Goal: Information Seeking & Learning: Find specific fact

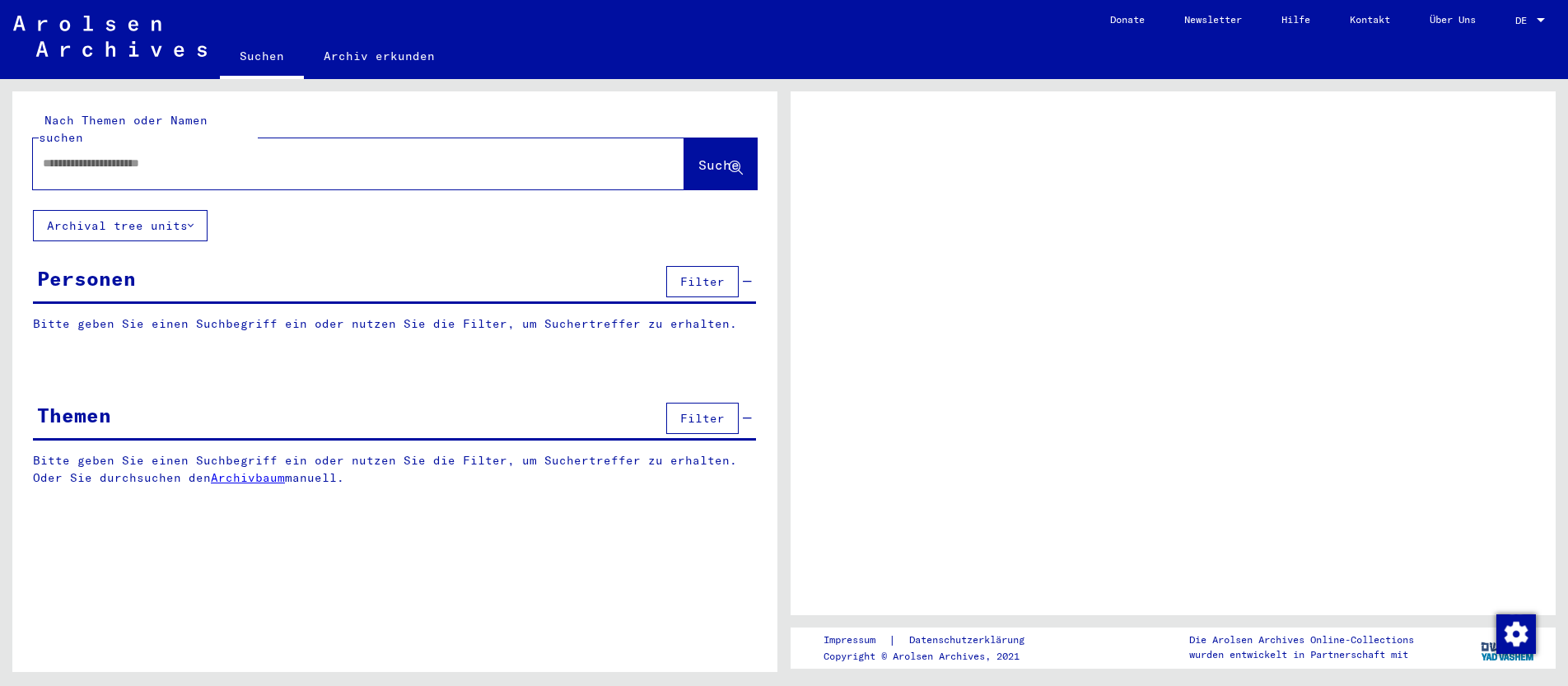
click at [98, 155] on input "text" at bounding box center [343, 163] width 602 height 17
type input "*******"
click at [699, 157] on span "Suche" at bounding box center [718, 164] width 42 height 16
click at [711, 157] on span "Suche" at bounding box center [718, 164] width 42 height 16
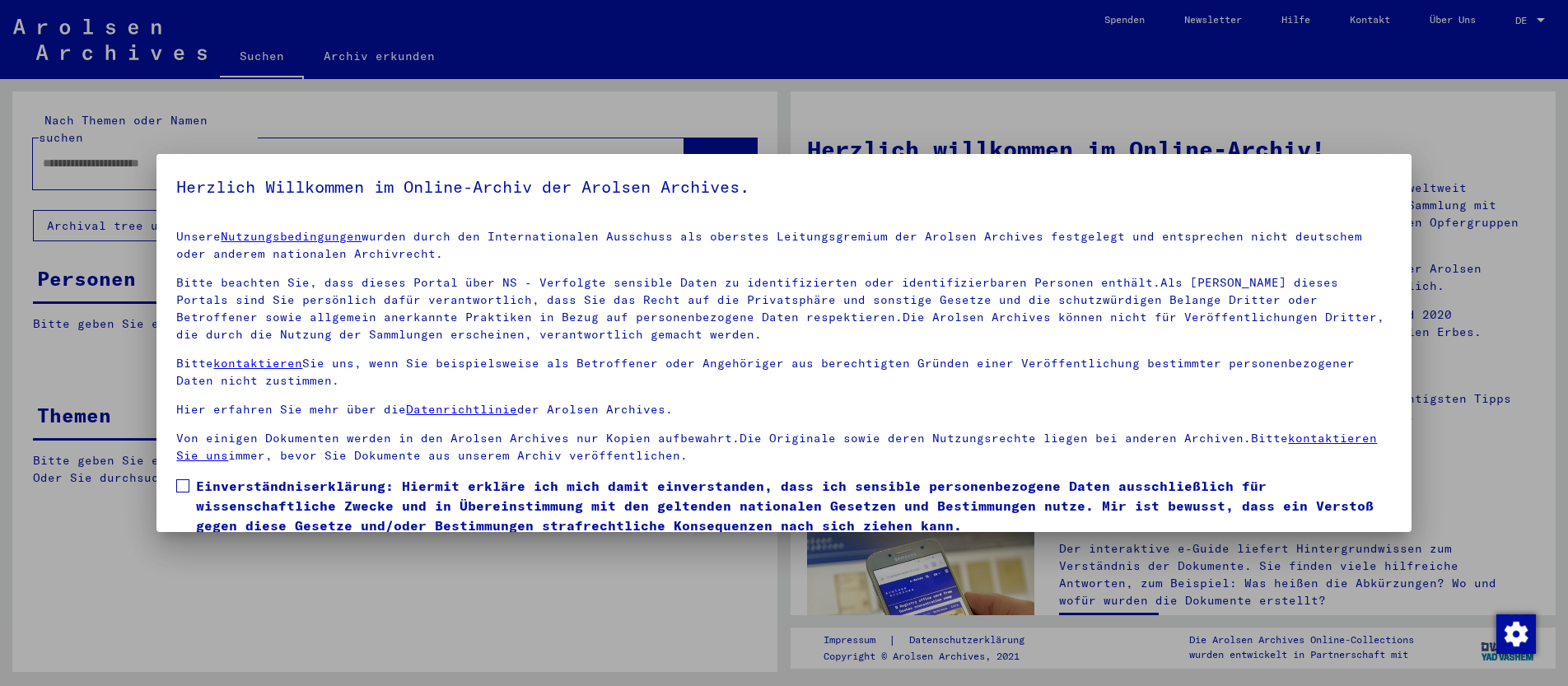
click at [182, 490] on span at bounding box center [182, 486] width 14 height 14
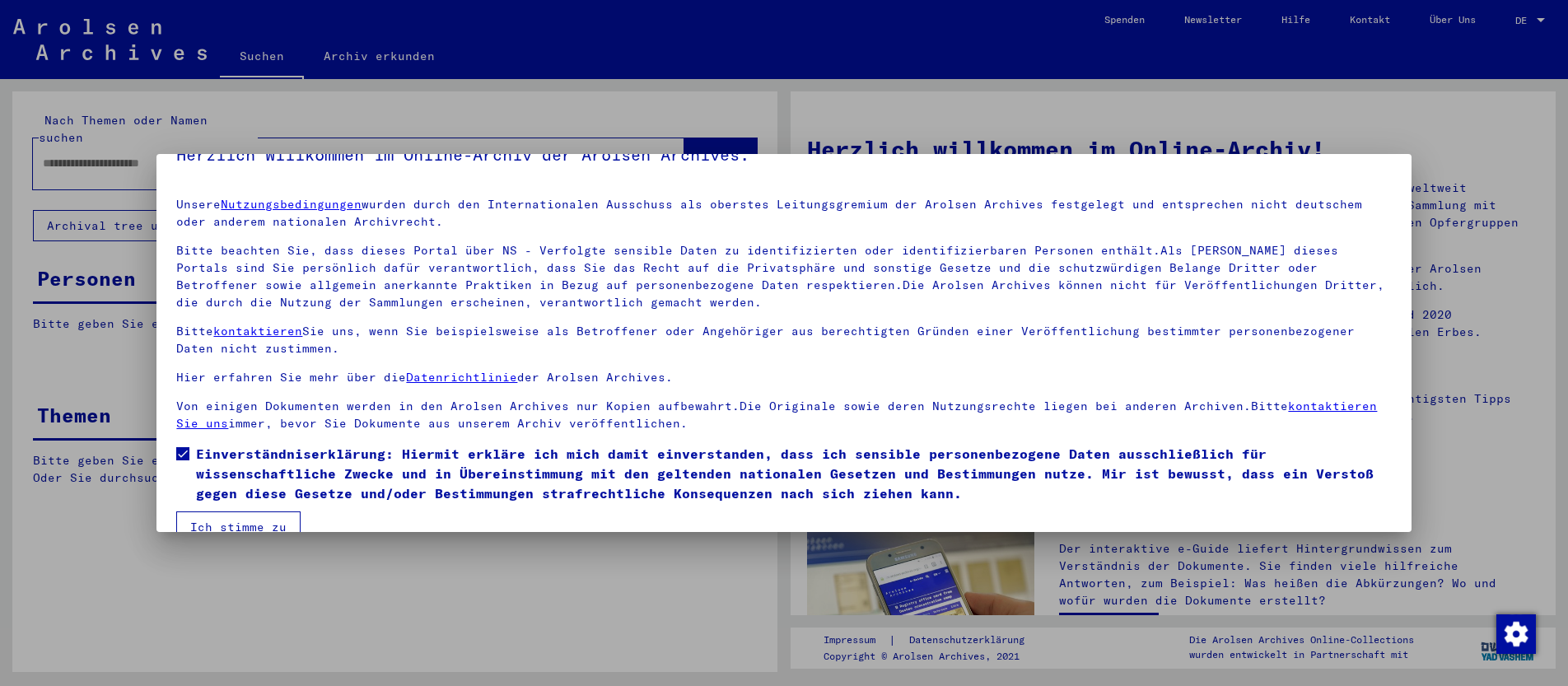
scroll to position [63, 0]
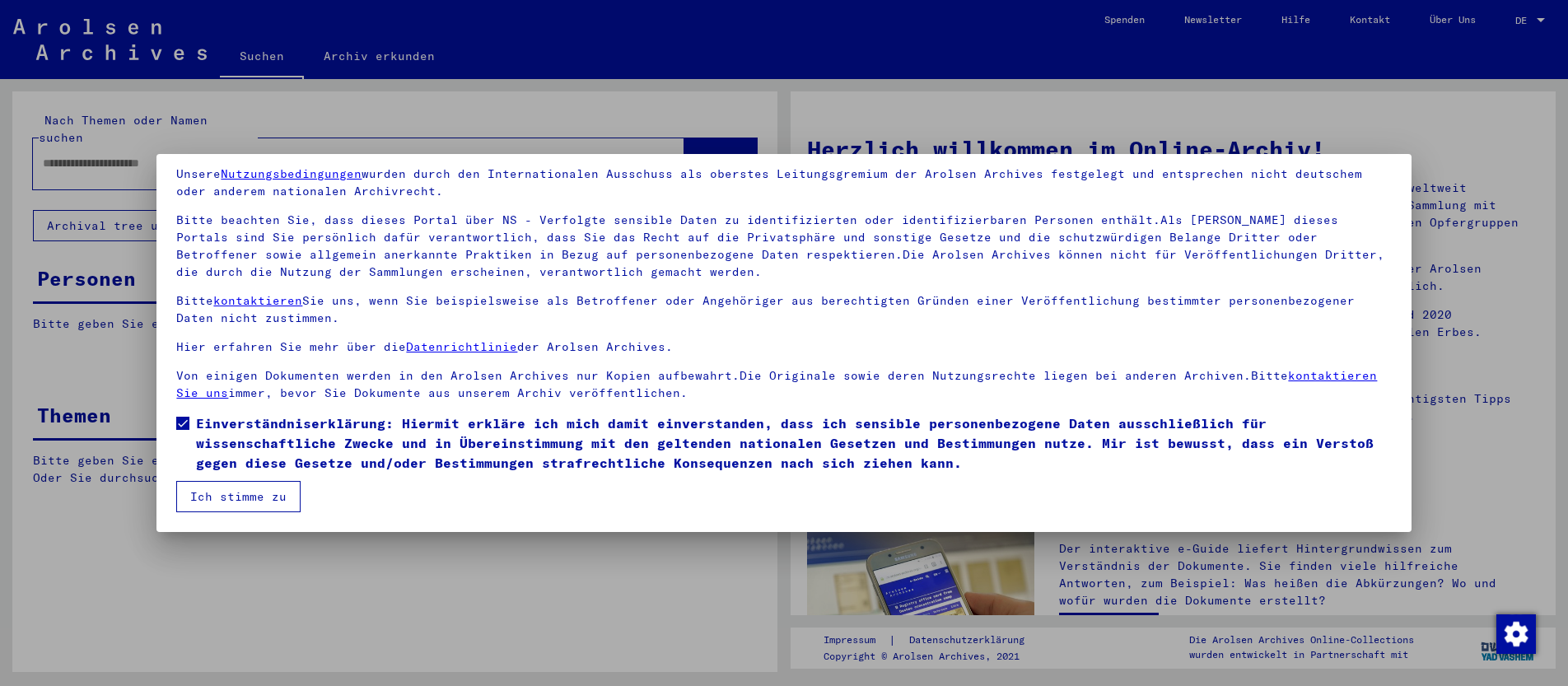
click at [219, 500] on button "Ich stimme zu" at bounding box center [238, 497] width 125 height 31
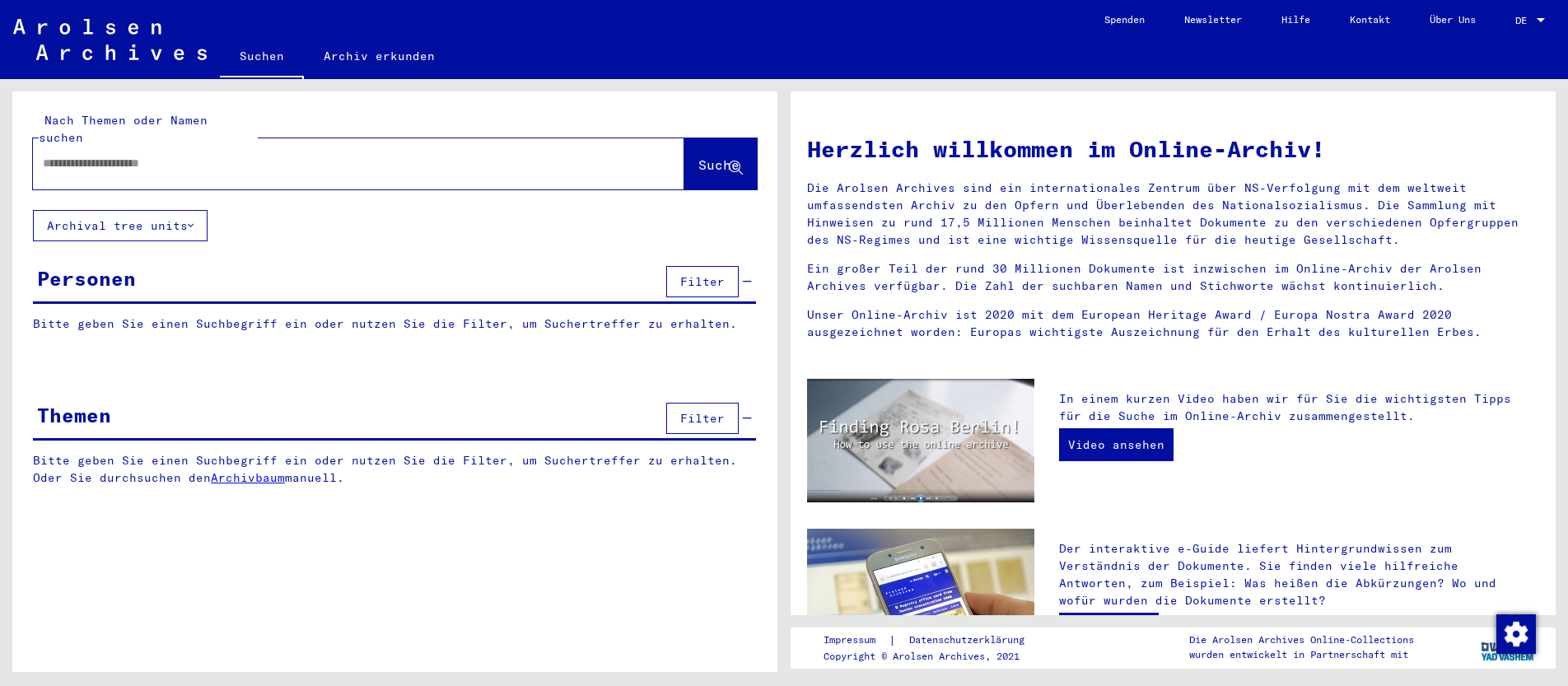
click at [158, 155] on input "text" at bounding box center [338, 163] width 592 height 17
type input "*******"
click at [702, 157] on span "Suche" at bounding box center [718, 164] width 42 height 16
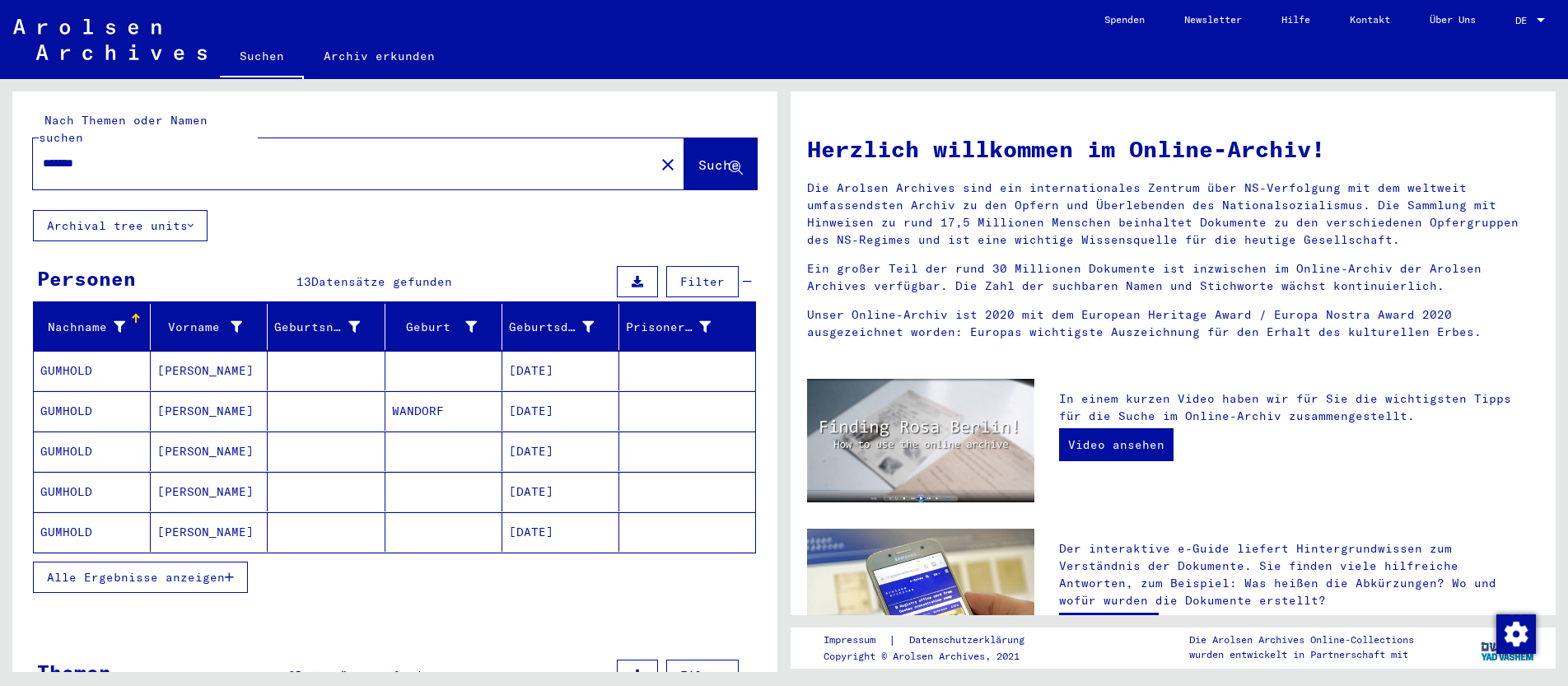
click at [165, 396] on mat-cell "[PERSON_NAME]" at bounding box center [209, 411] width 117 height 40
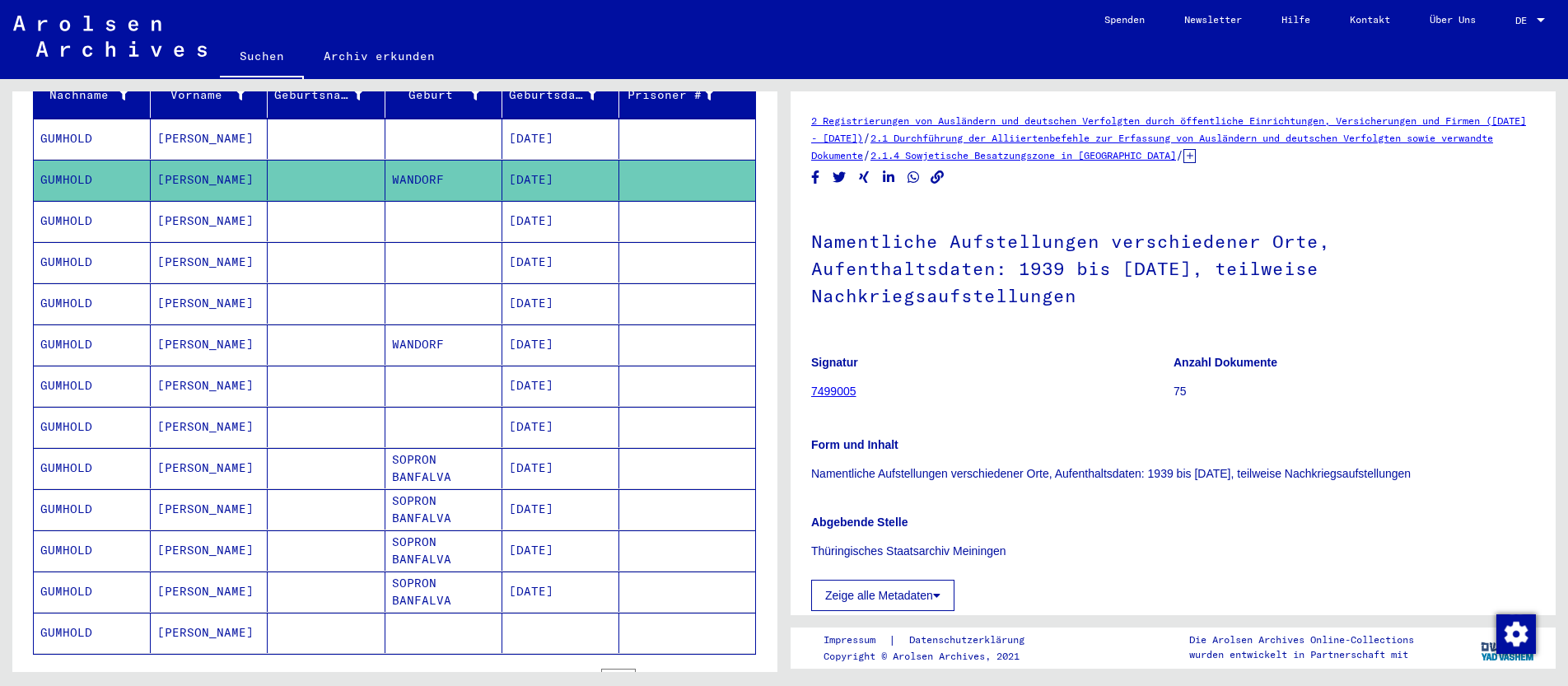
scroll to position [305, 0]
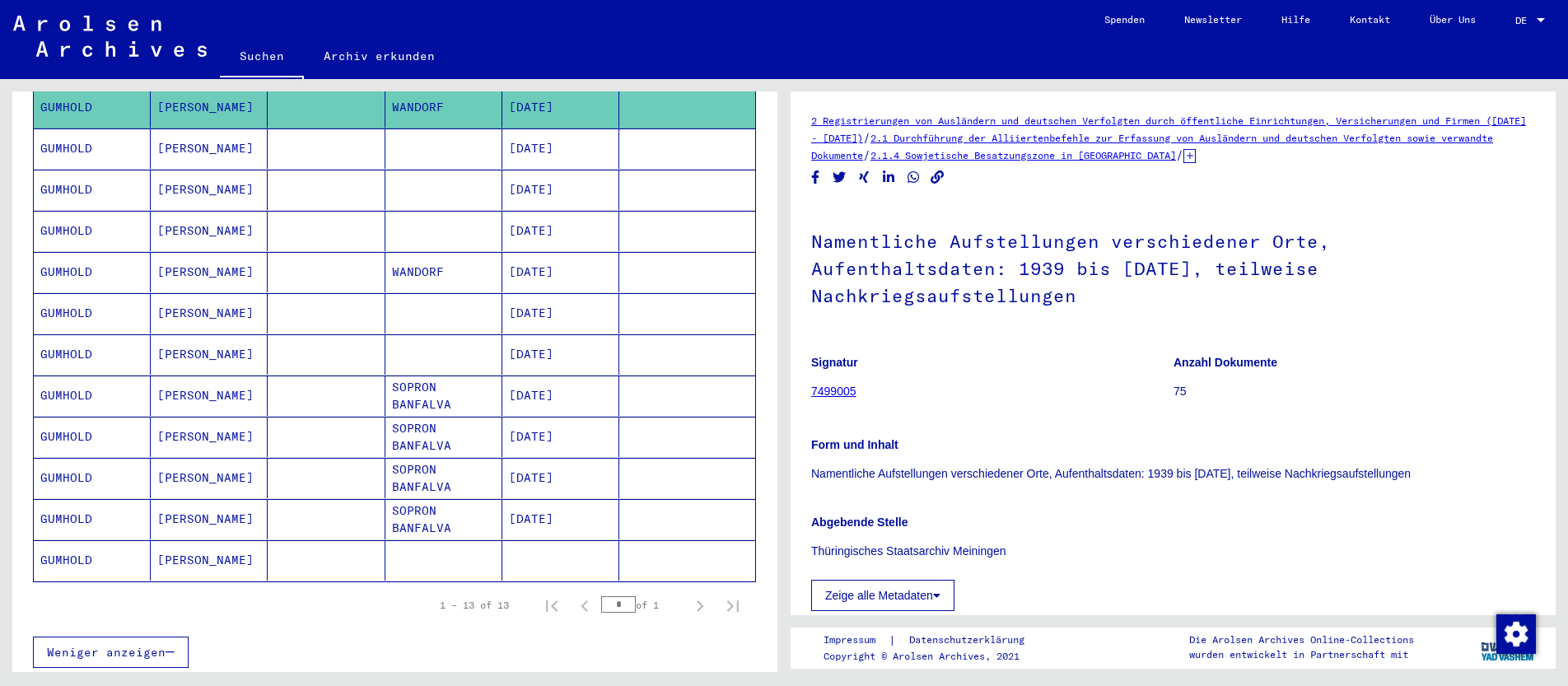
click at [416, 465] on mat-cell "SOPRON BANFALVA" at bounding box center [443, 478] width 117 height 41
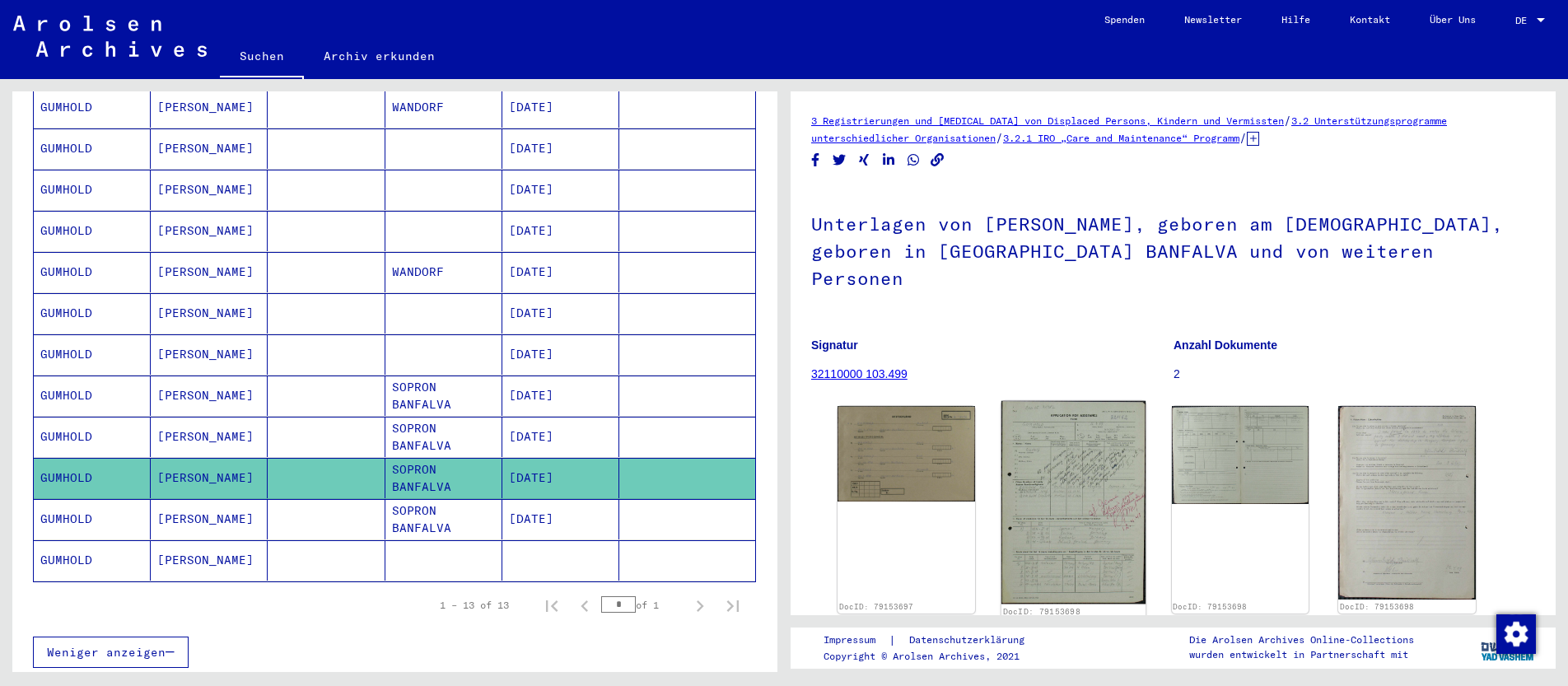
click at [1061, 459] on img at bounding box center [1073, 502] width 144 height 204
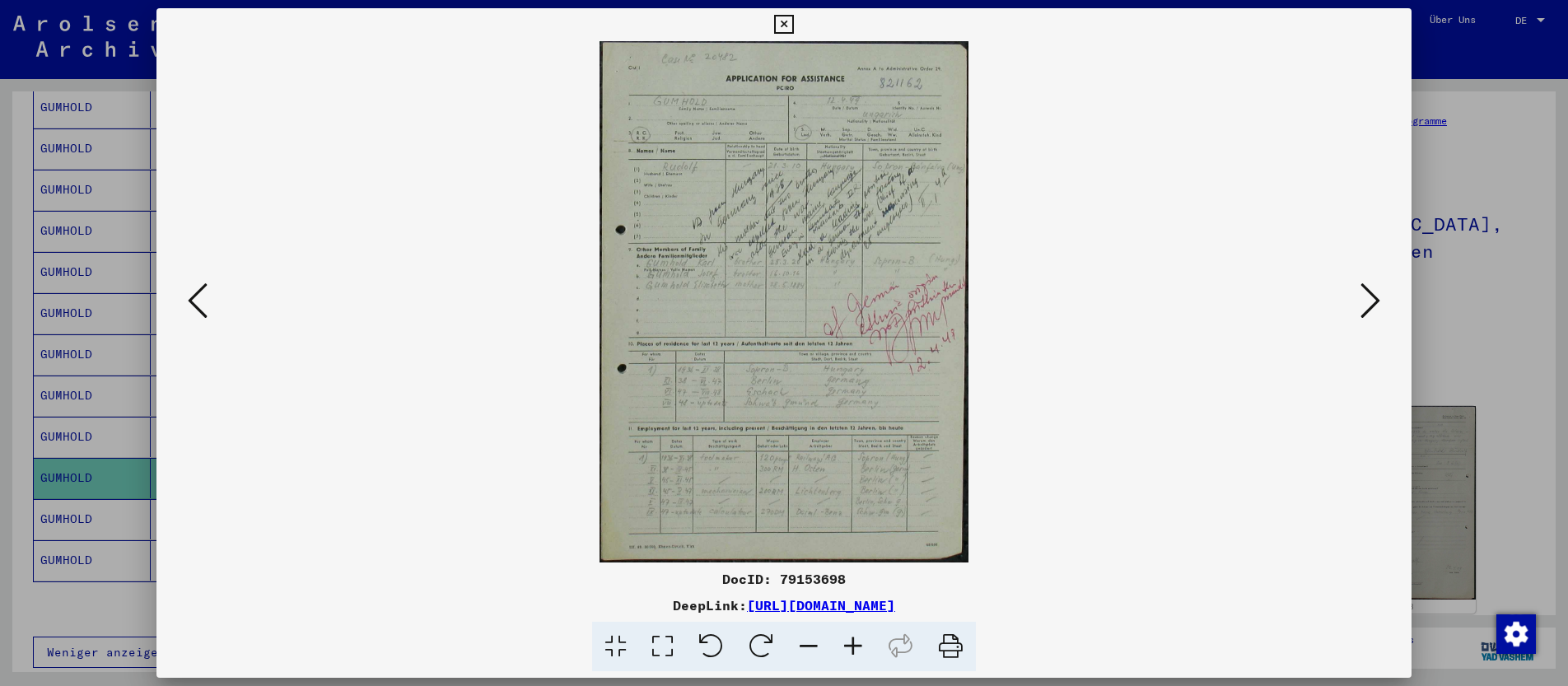
click at [1374, 300] on icon at bounding box center [1370, 300] width 19 height 40
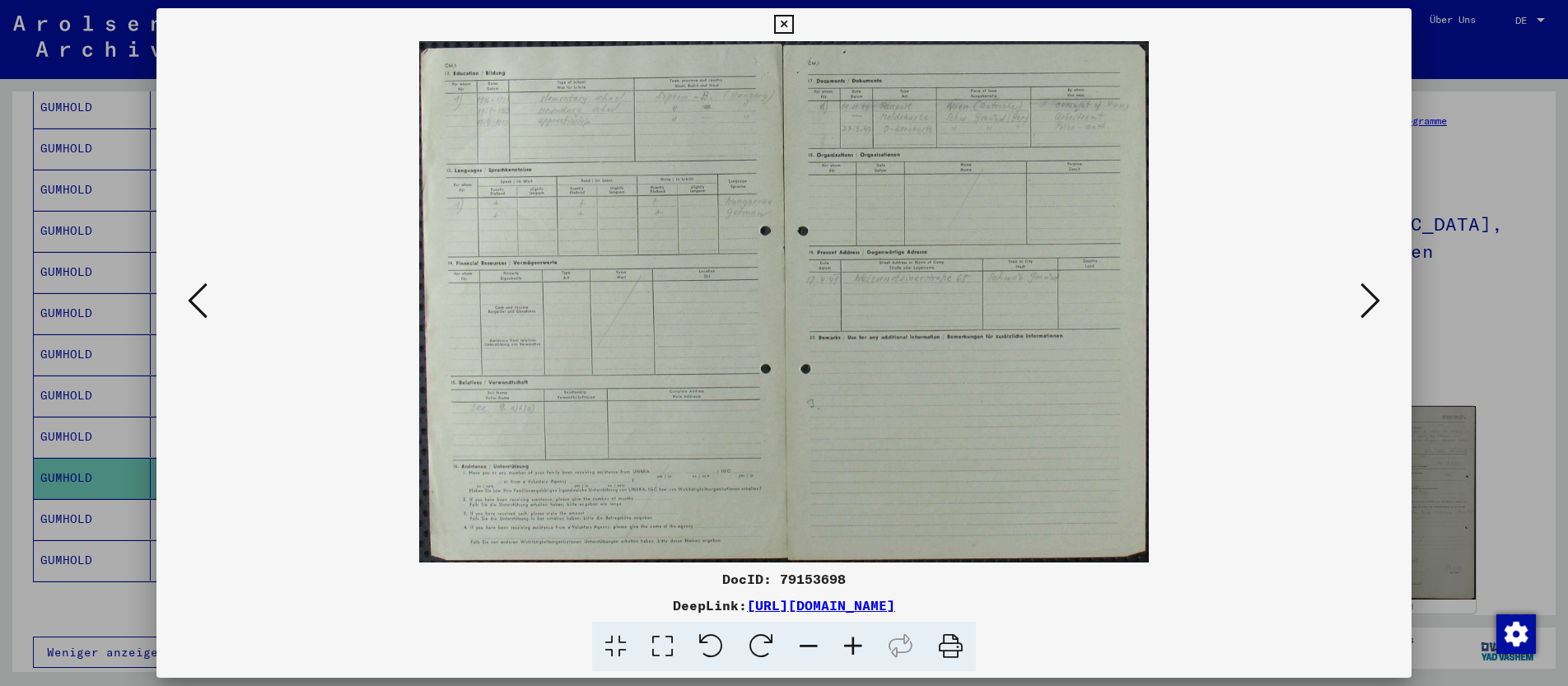
click at [73, 310] on div at bounding box center [784, 343] width 1568 height 686
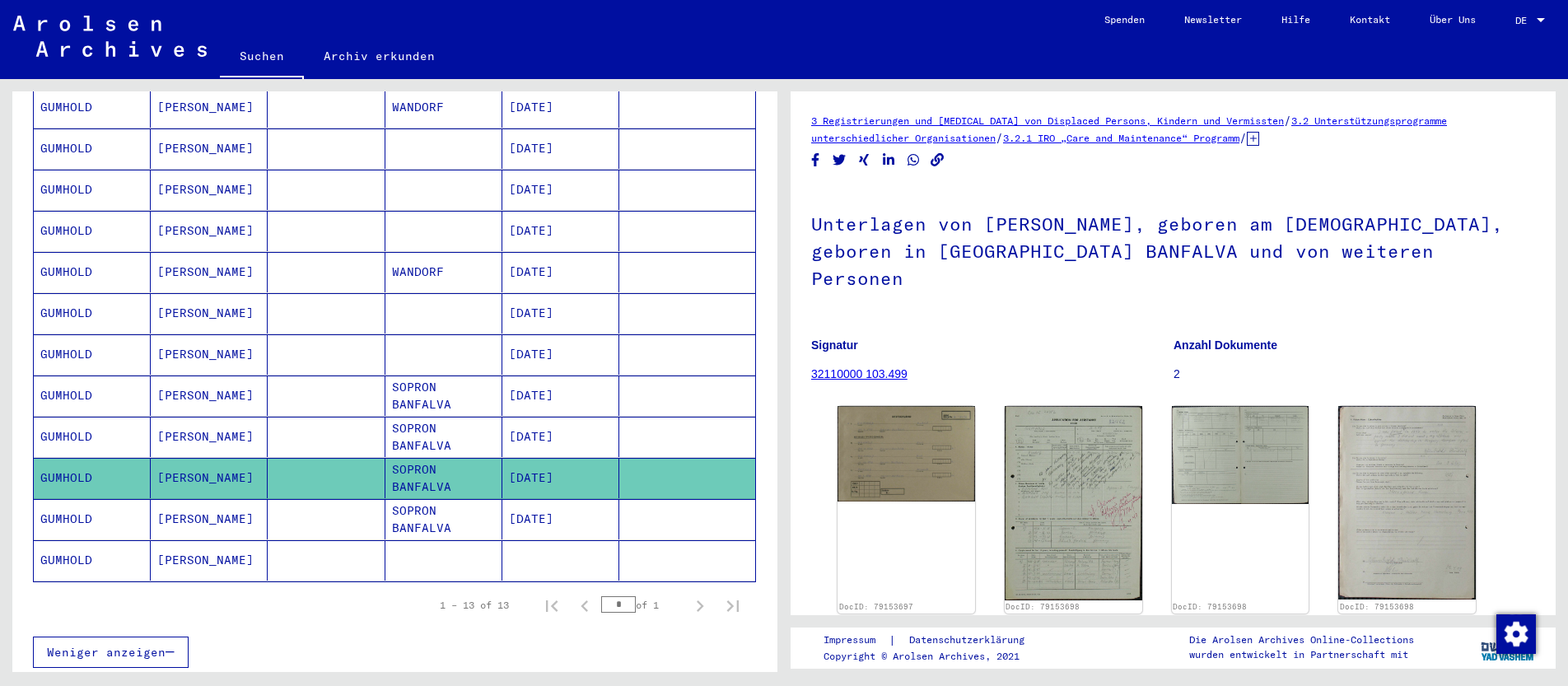
click at [176, 540] on mat-cell "[PERSON_NAME]" at bounding box center [209, 560] width 117 height 41
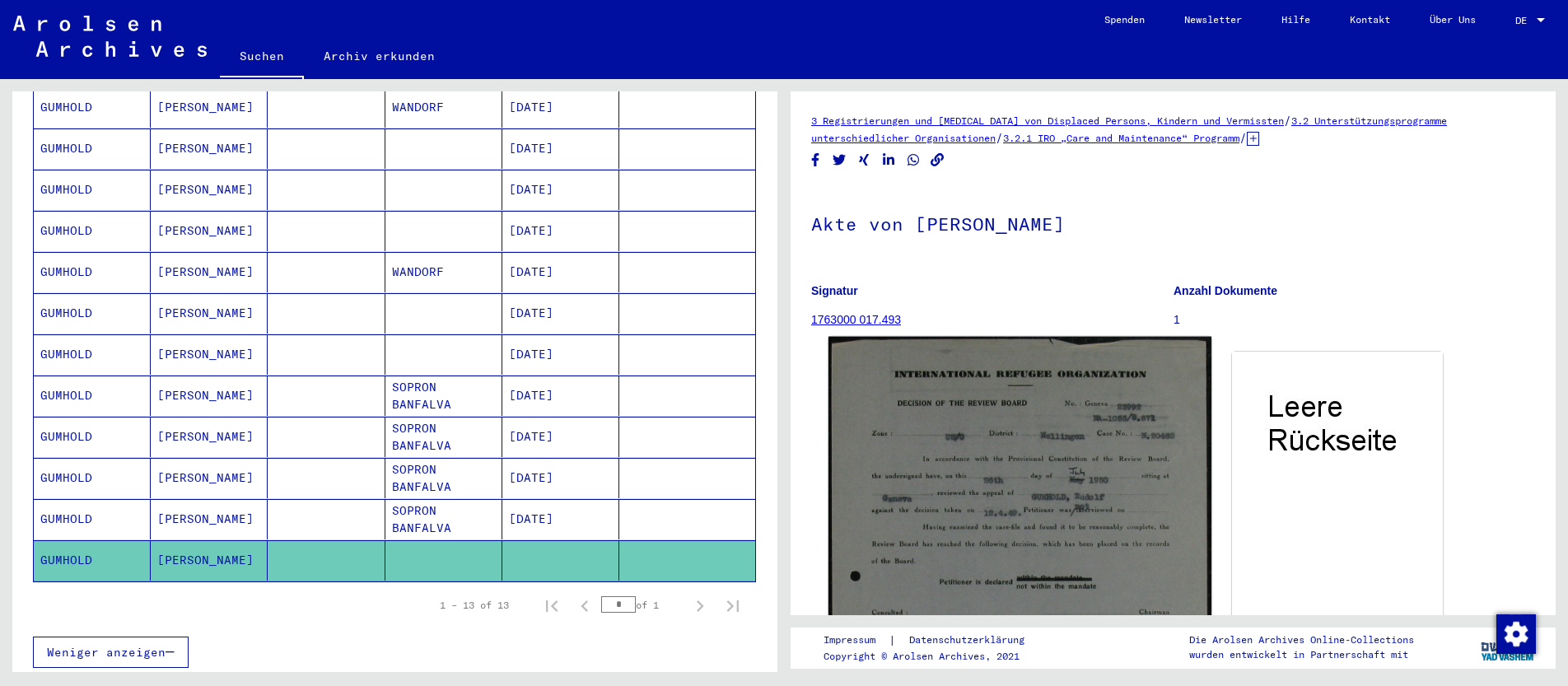
click at [1014, 456] on img at bounding box center [1020, 649] width 383 height 624
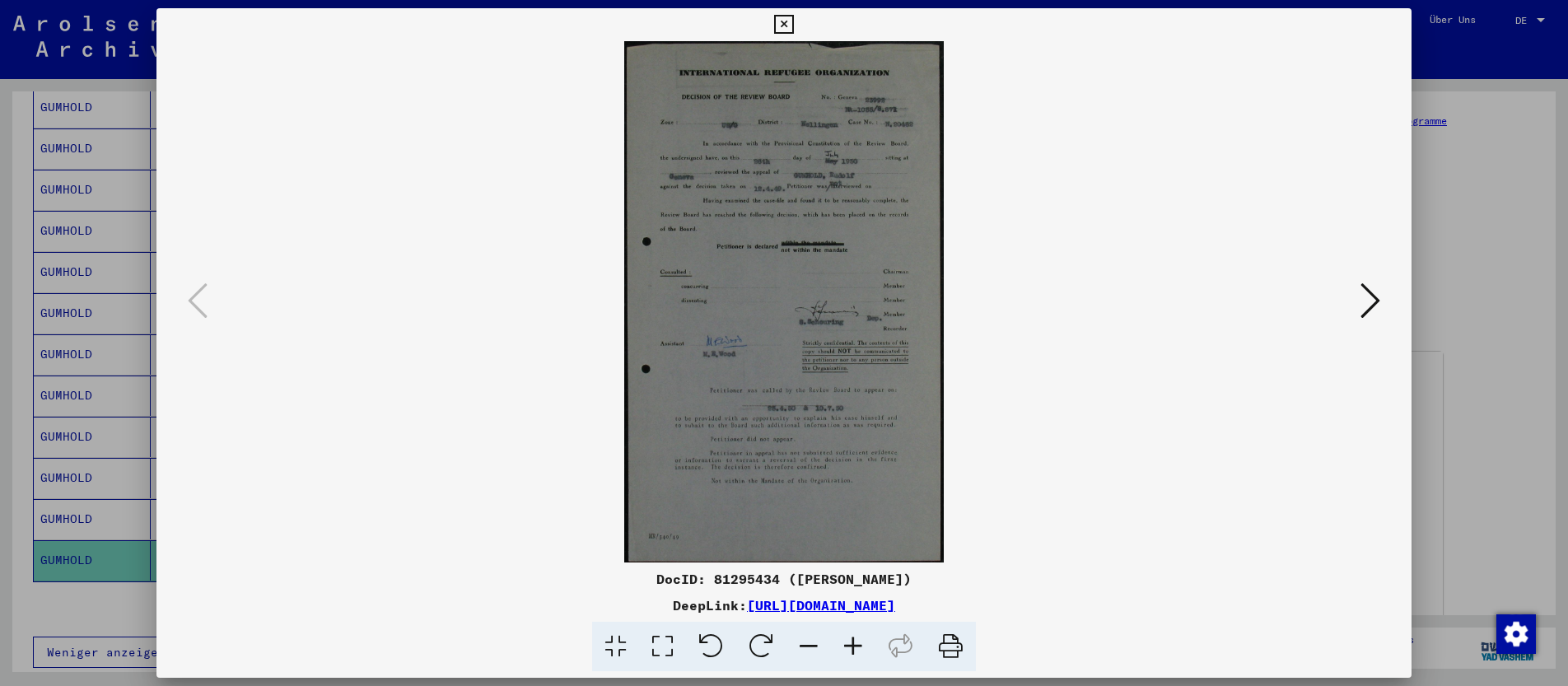
click at [666, 643] on icon at bounding box center [662, 647] width 47 height 50
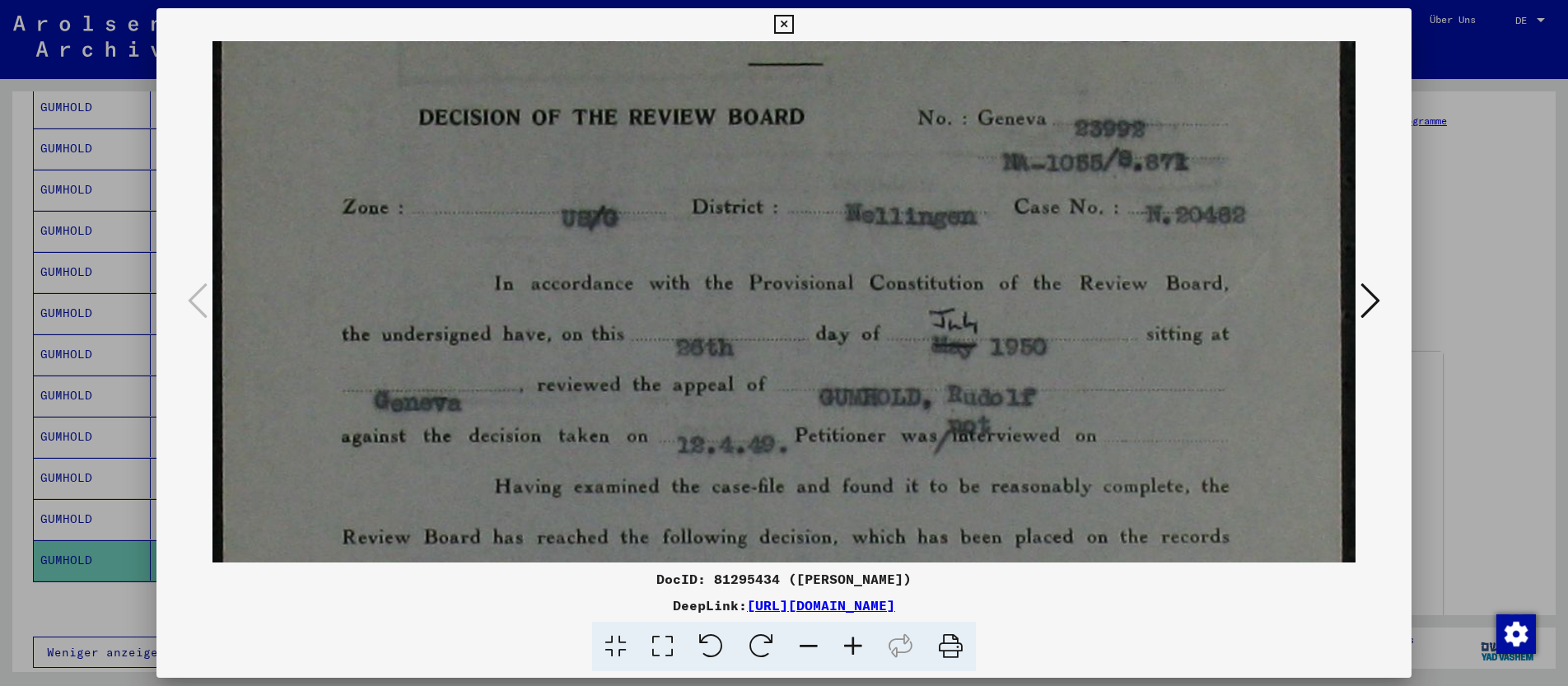
drag, startPoint x: 796, startPoint y: 409, endPoint x: 749, endPoint y: 286, distance: 131.7
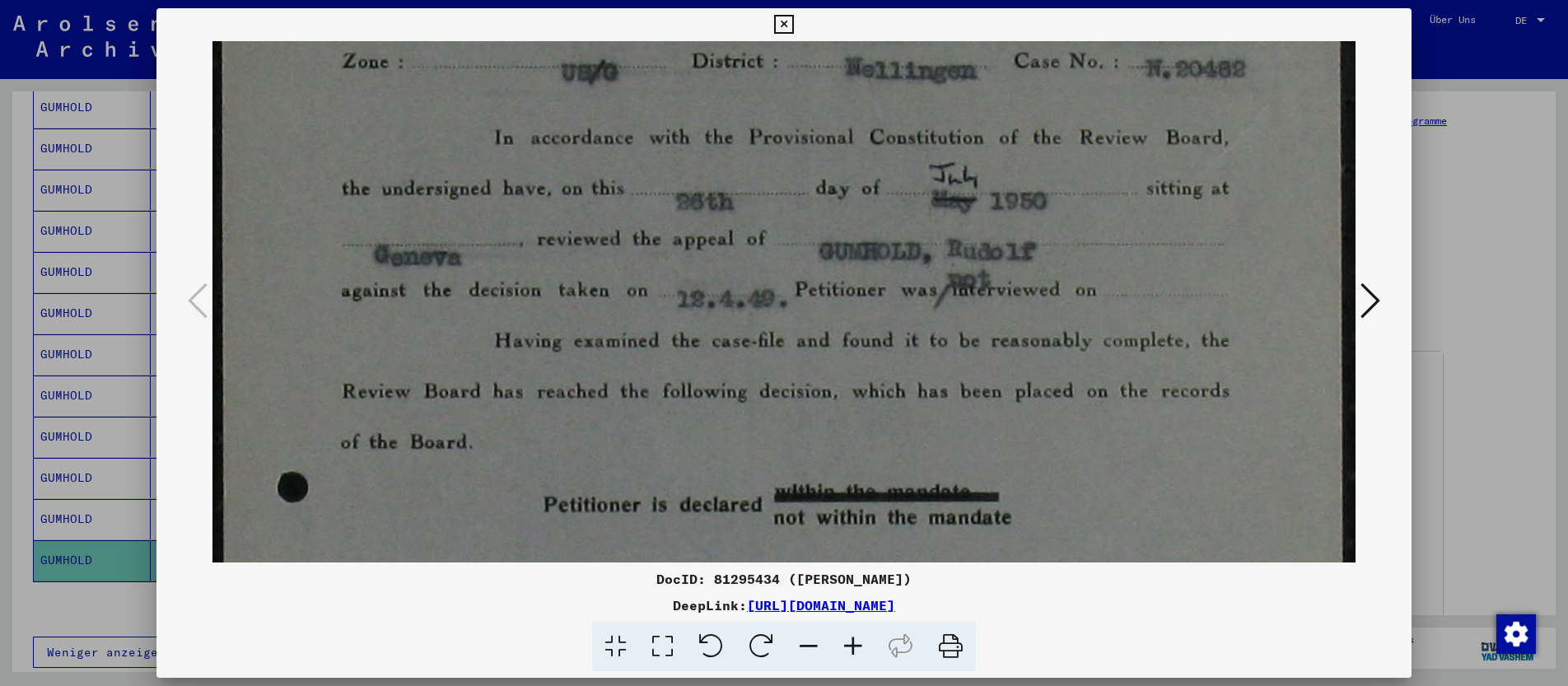
scroll to position [272, 0]
drag, startPoint x: 782, startPoint y: 389, endPoint x: 736, endPoint y: 242, distance: 154.0
click at [1453, 227] on div at bounding box center [784, 343] width 1568 height 686
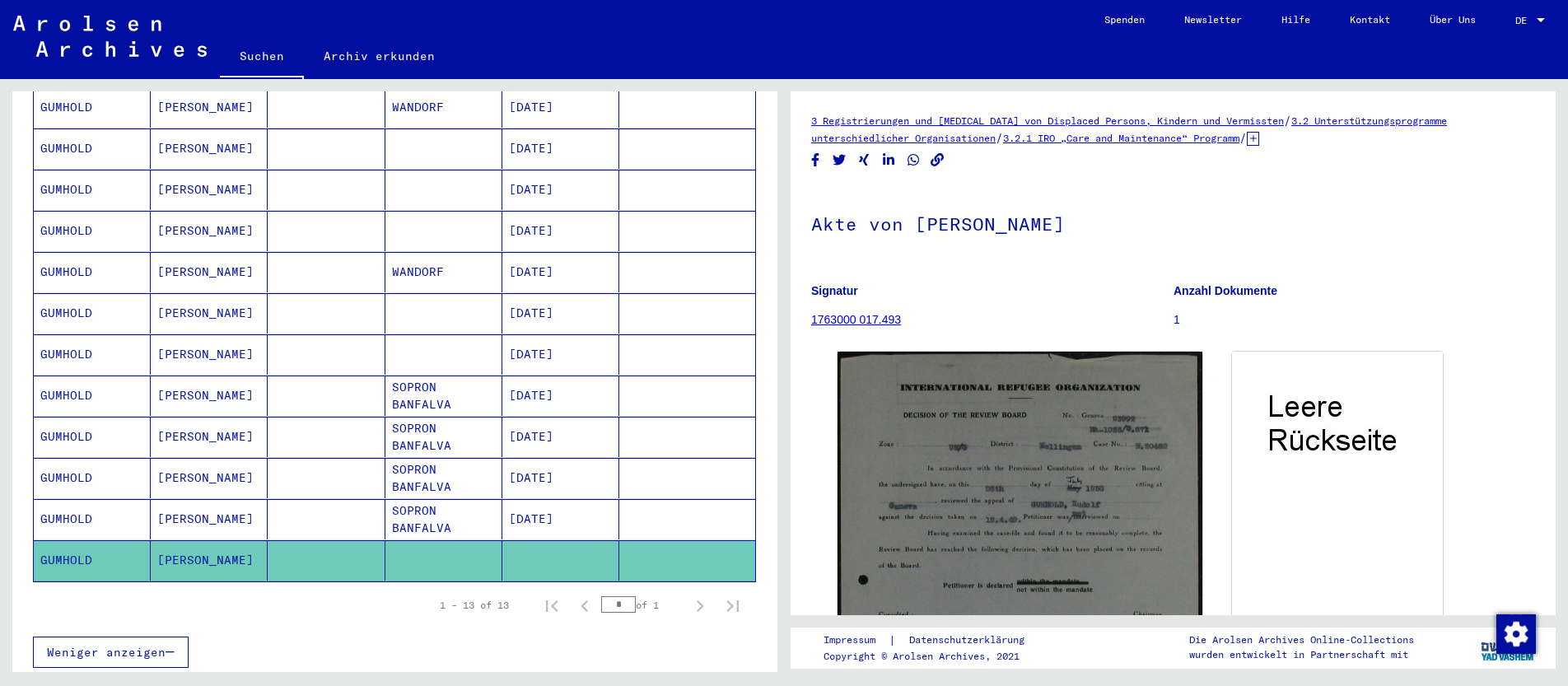
click at [502, 504] on mat-cell "[DATE]" at bounding box center [560, 520] width 117 height 41
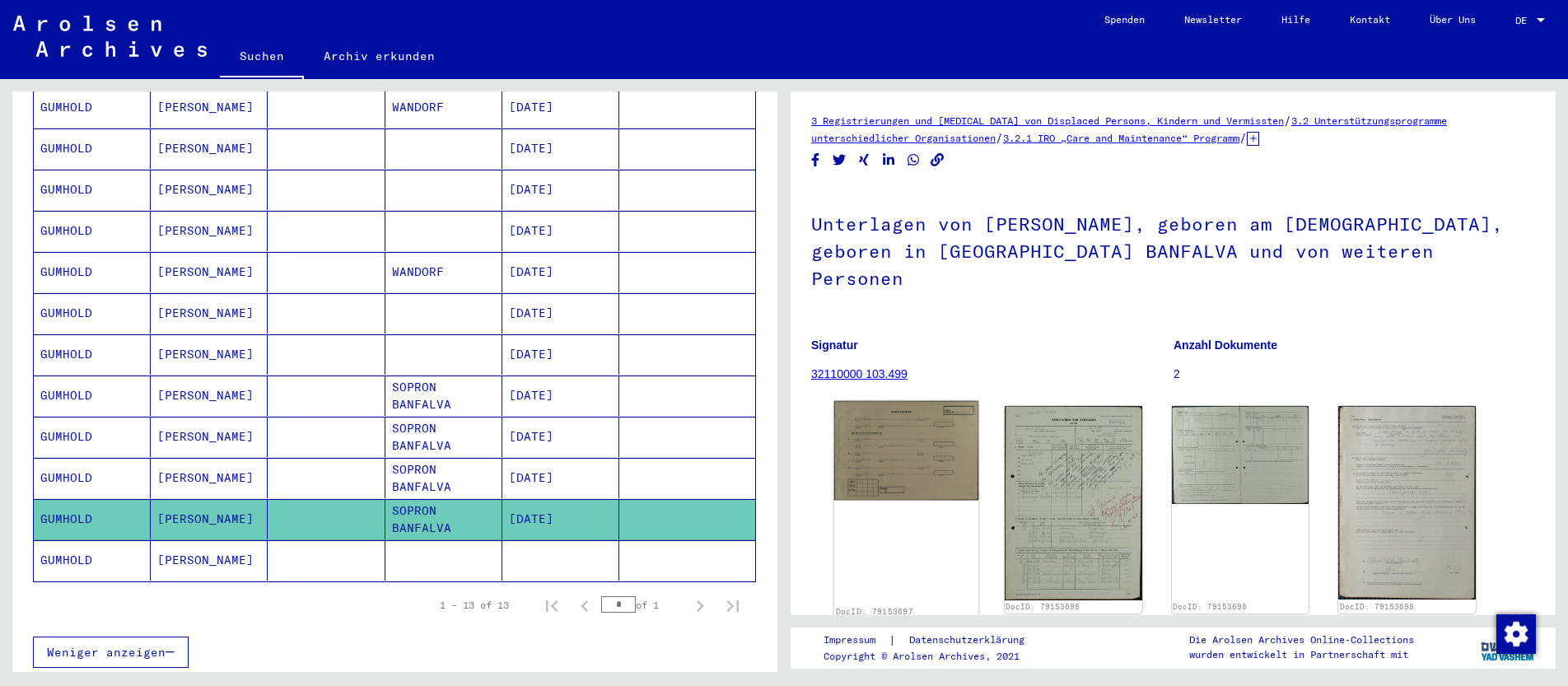
click at [909, 427] on img at bounding box center [906, 450] width 144 height 100
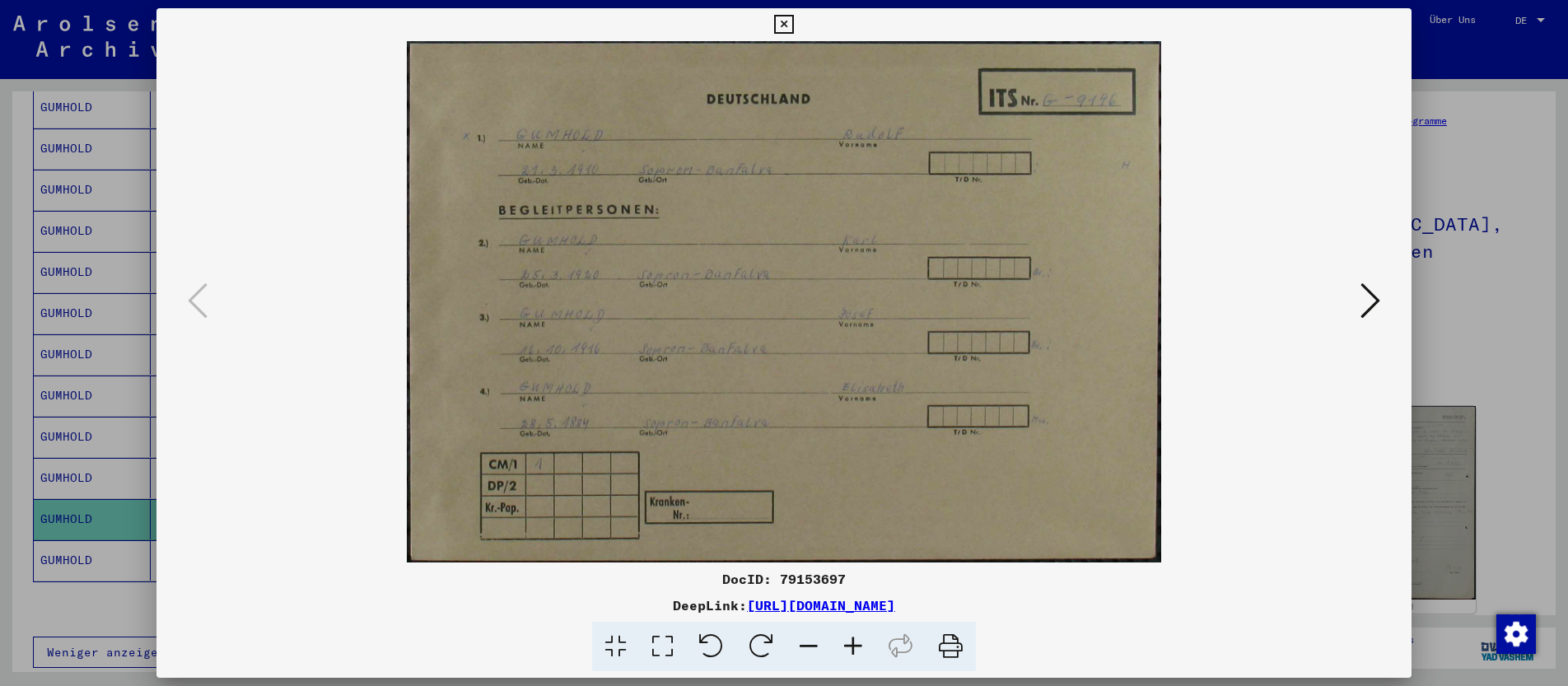
click at [617, 650] on icon at bounding box center [615, 647] width 47 height 50
click at [679, 647] on icon at bounding box center [662, 647] width 47 height 50
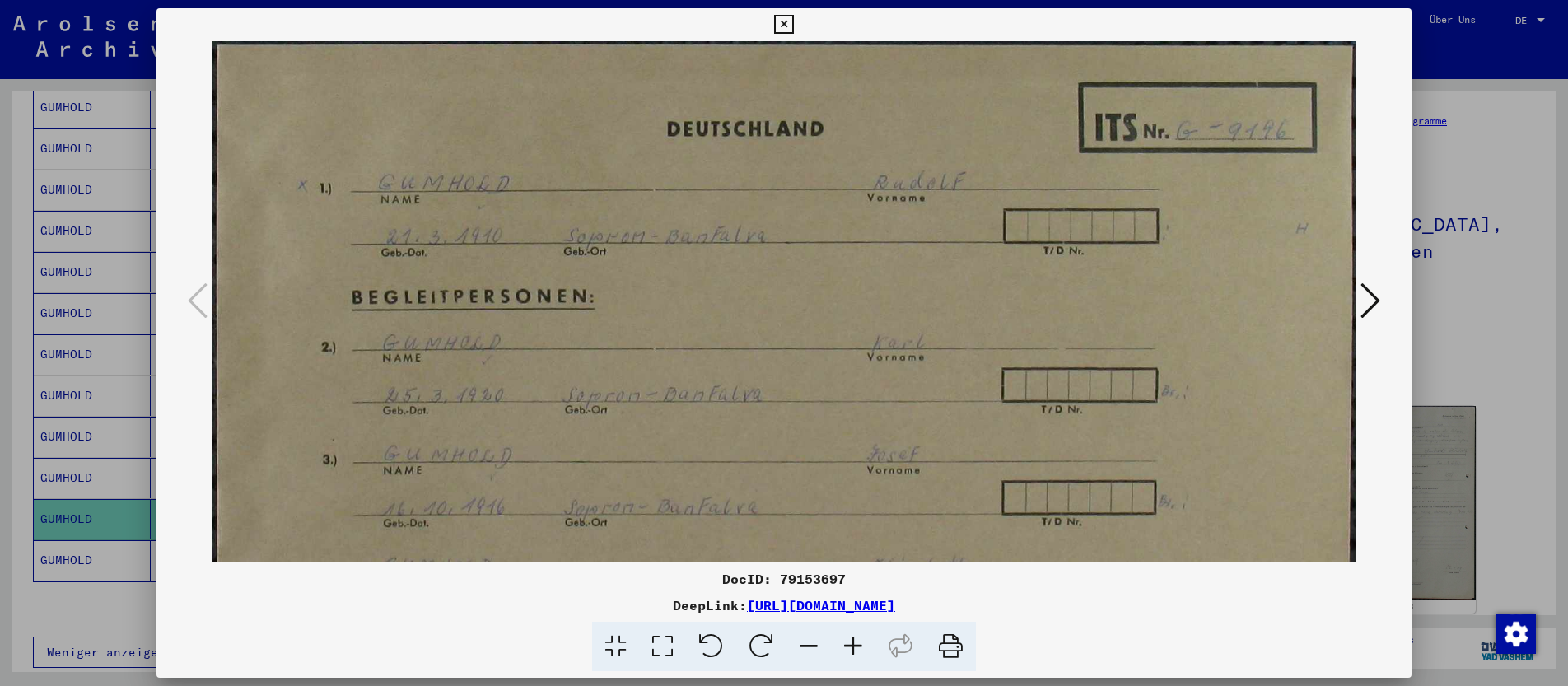
click at [98, 366] on div at bounding box center [784, 343] width 1568 height 686
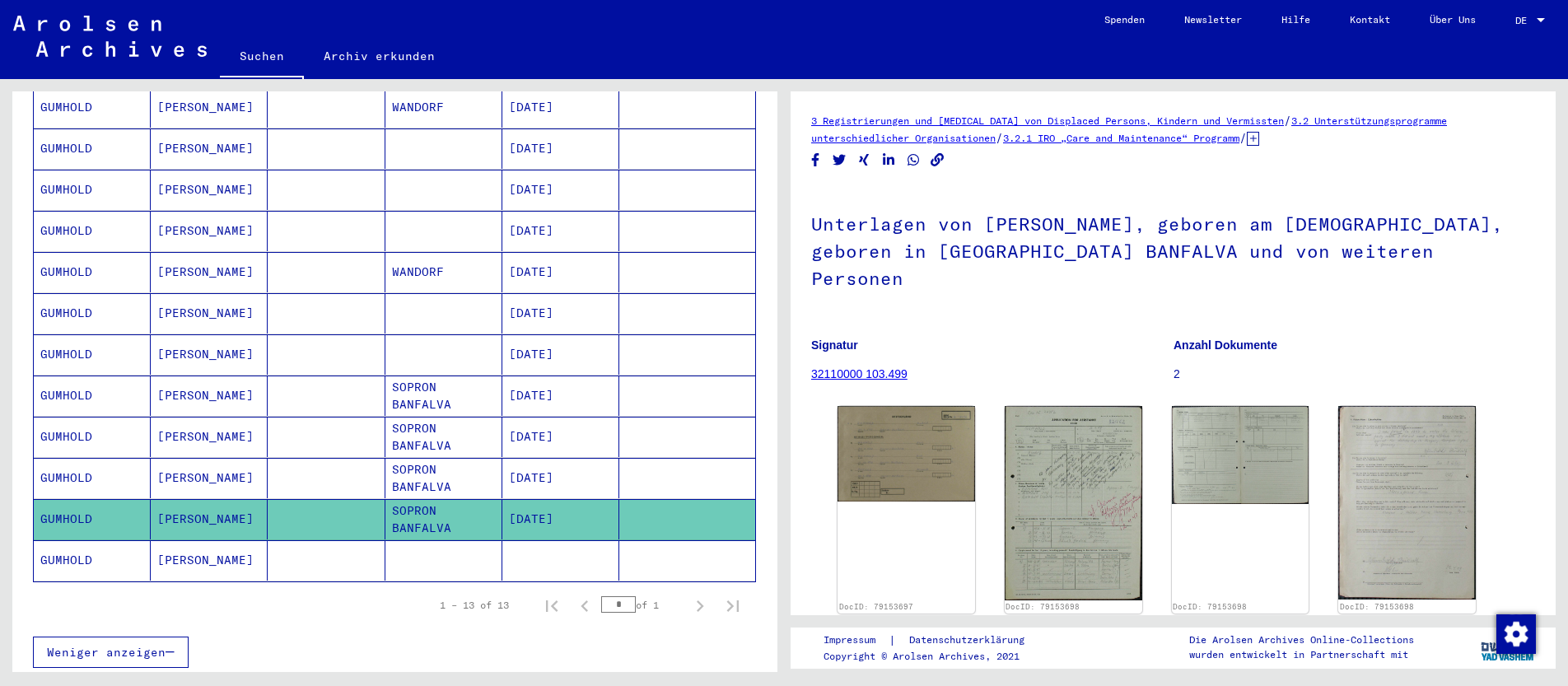
click at [110, 459] on mat-cell "GUMHOLD" at bounding box center [92, 478] width 117 height 41
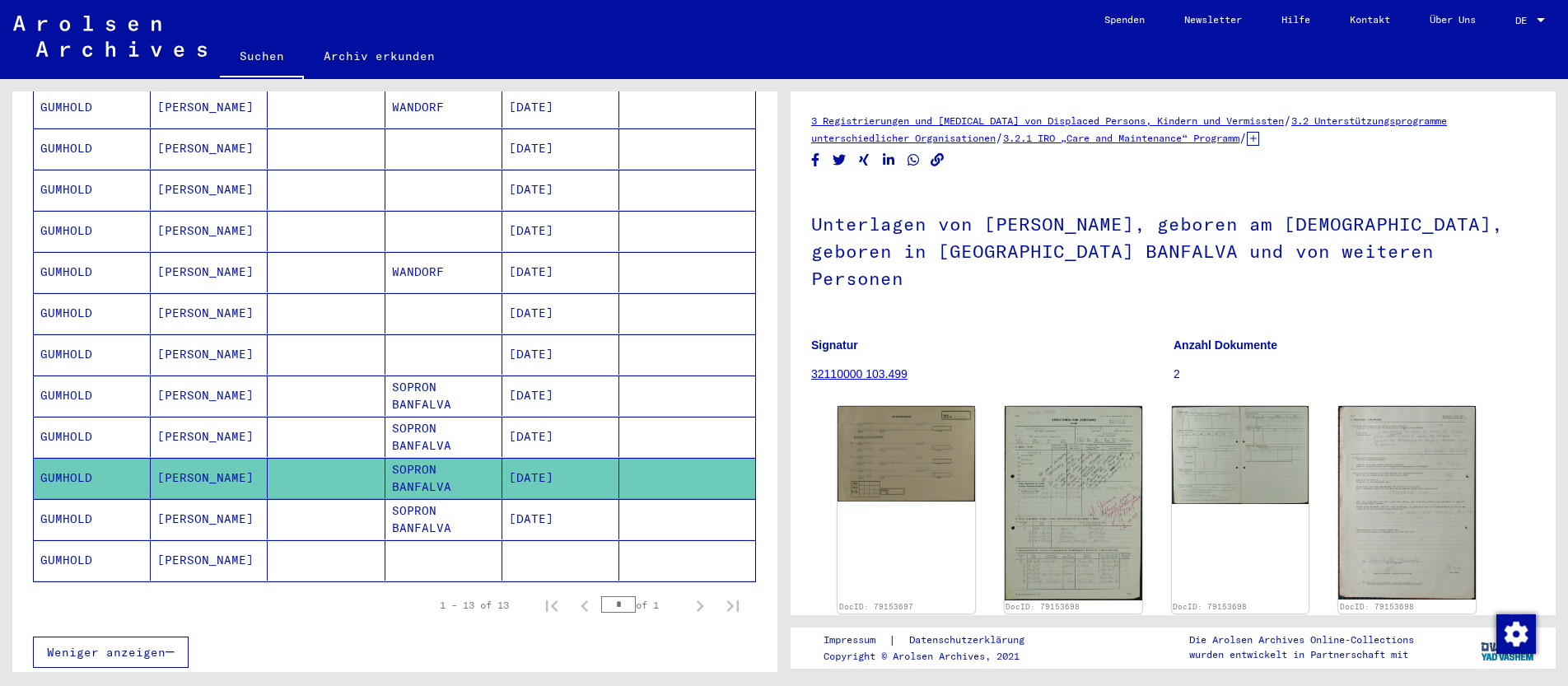
click at [110, 459] on mat-cell "GUMHOLD" at bounding box center [92, 478] width 117 height 41
click at [887, 401] on img at bounding box center [906, 450] width 144 height 100
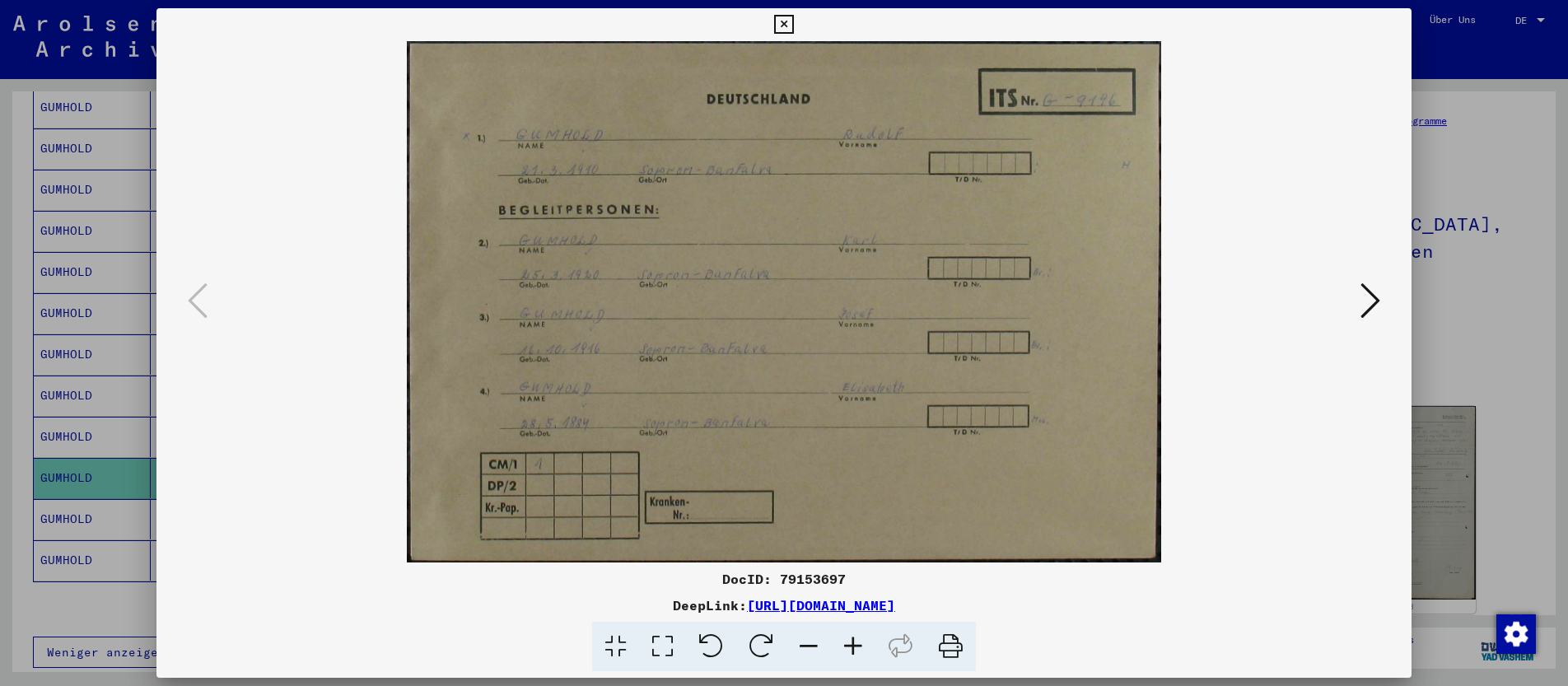
click at [614, 646] on icon at bounding box center [615, 647] width 47 height 50
click at [658, 642] on icon at bounding box center [662, 647] width 47 height 50
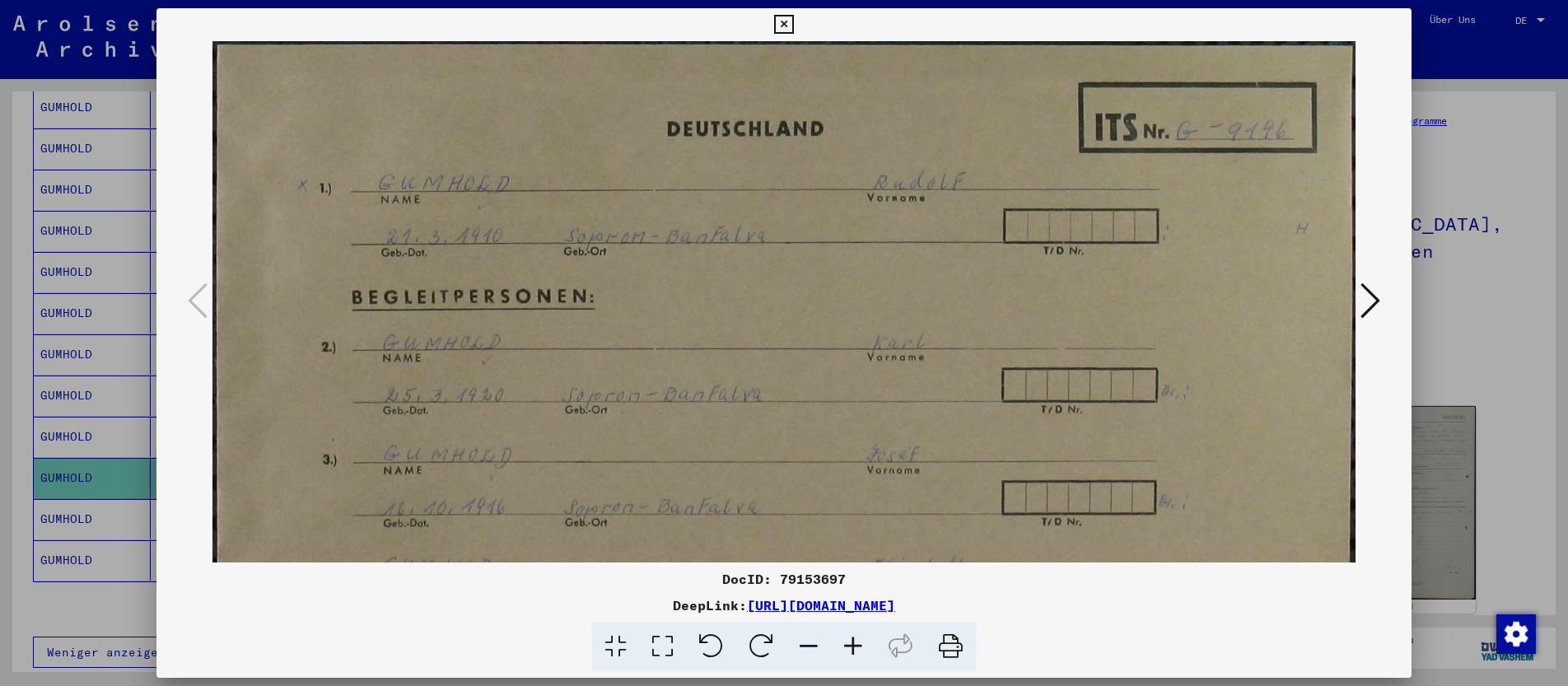
click at [1373, 294] on icon at bounding box center [1370, 300] width 19 height 40
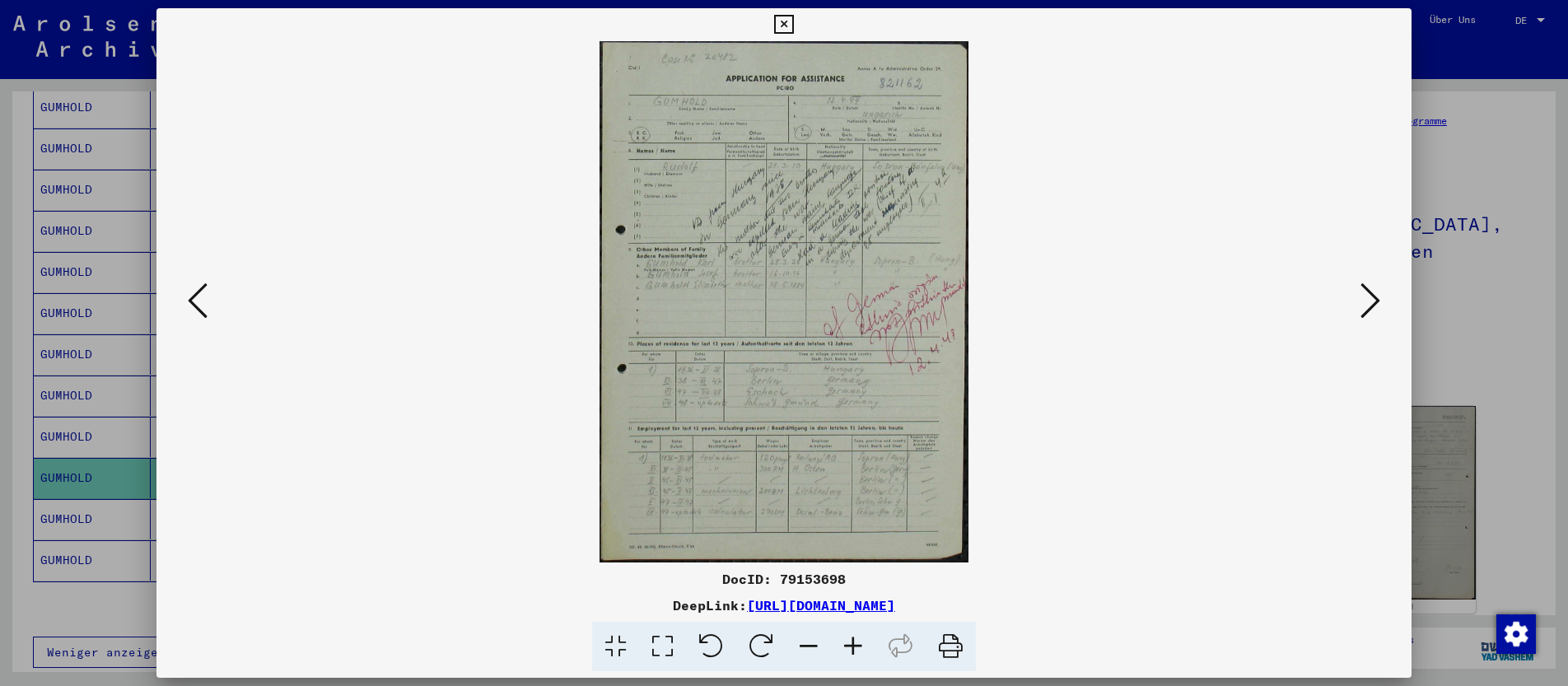
click at [50, 342] on div at bounding box center [784, 343] width 1568 height 686
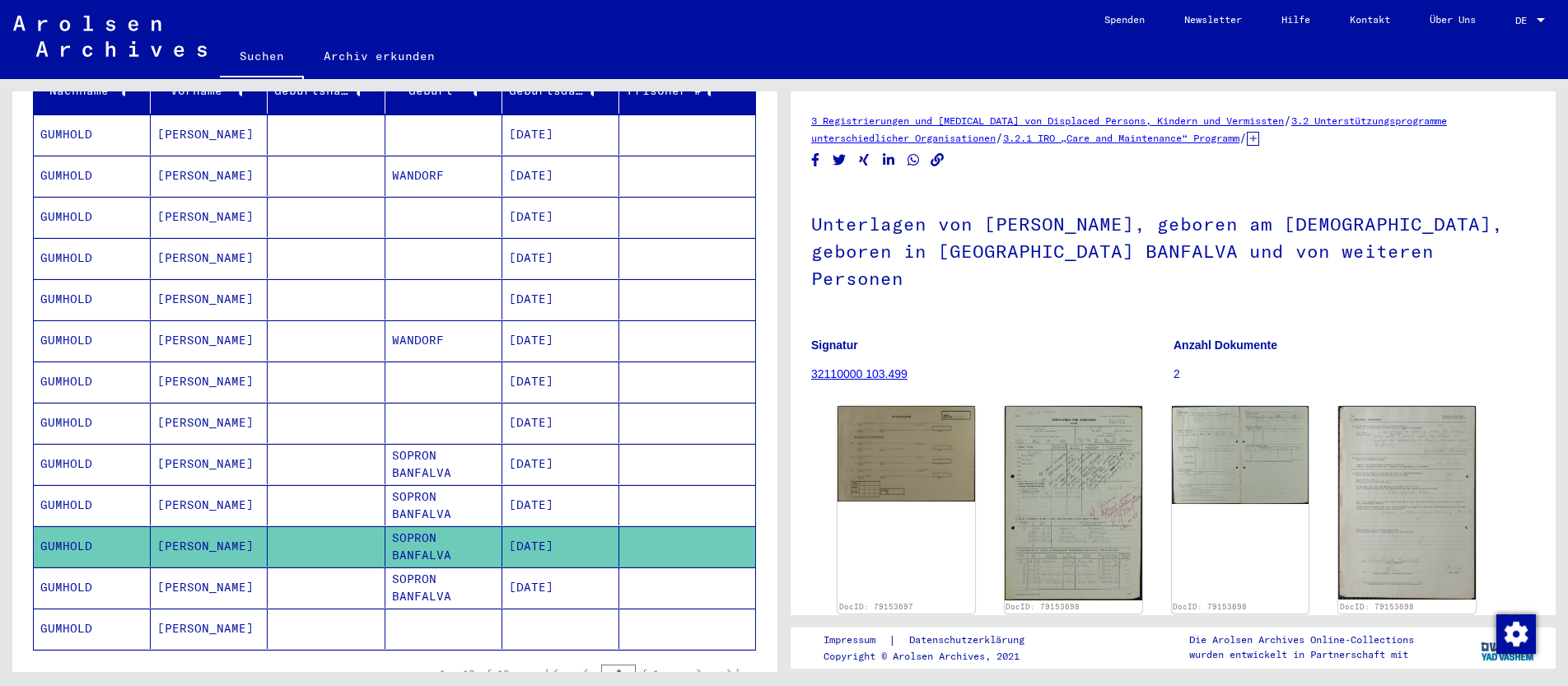
scroll to position [224, 0]
